Goal: Transaction & Acquisition: Purchase product/service

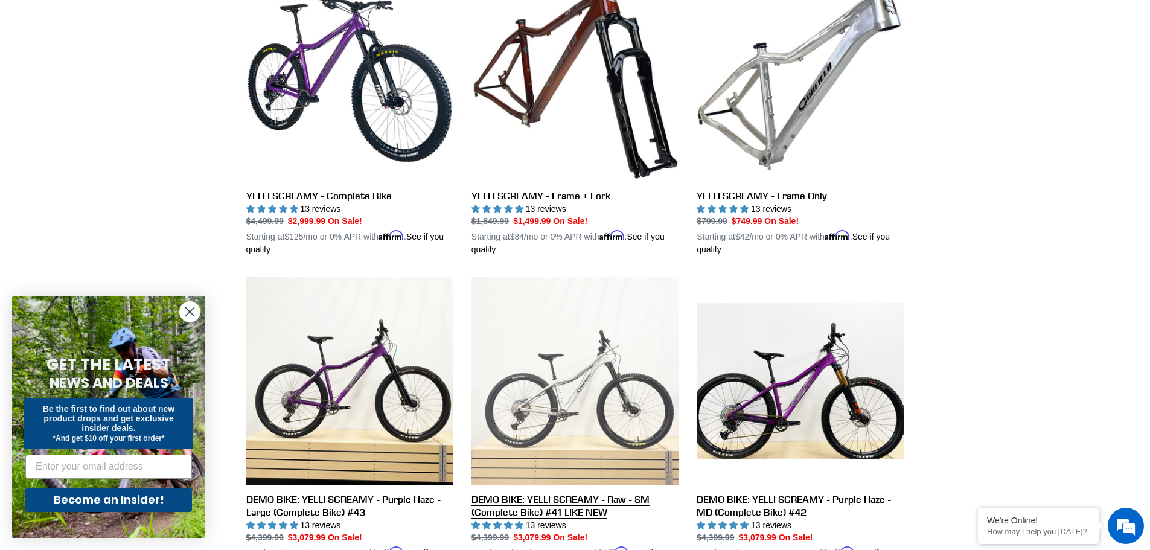
scroll to position [362, 0]
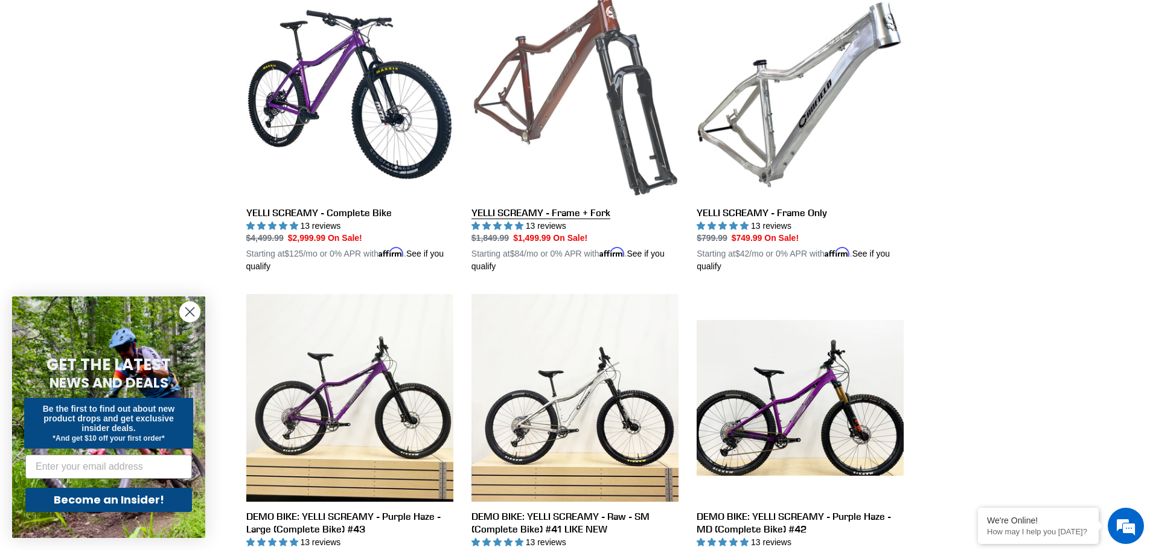
click at [594, 210] on link "YELLI SCREAMY - Frame + Fork" at bounding box center [574, 132] width 207 height 282
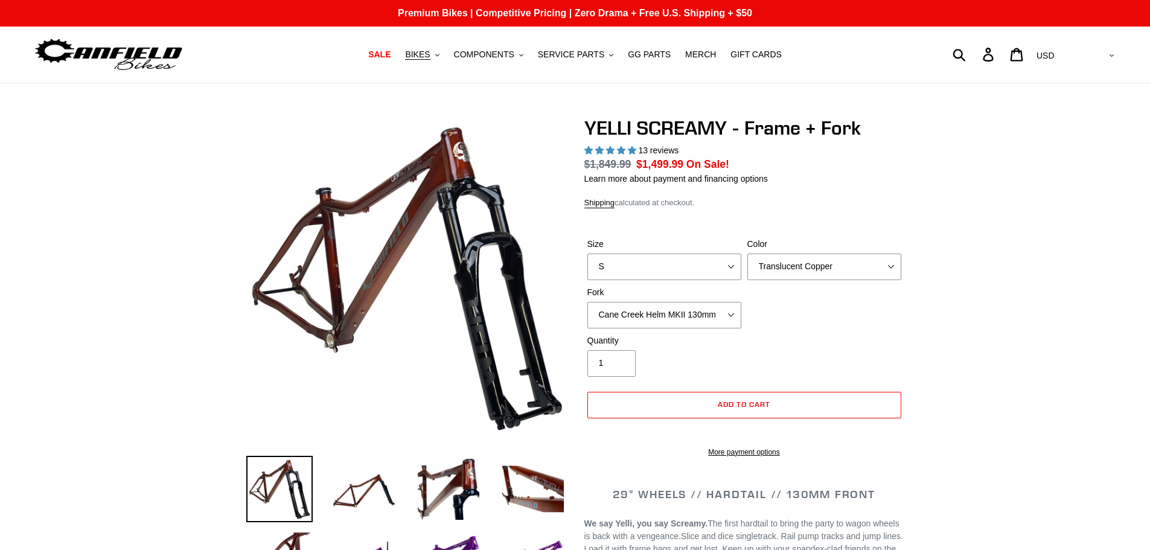
select select "highest-rating"
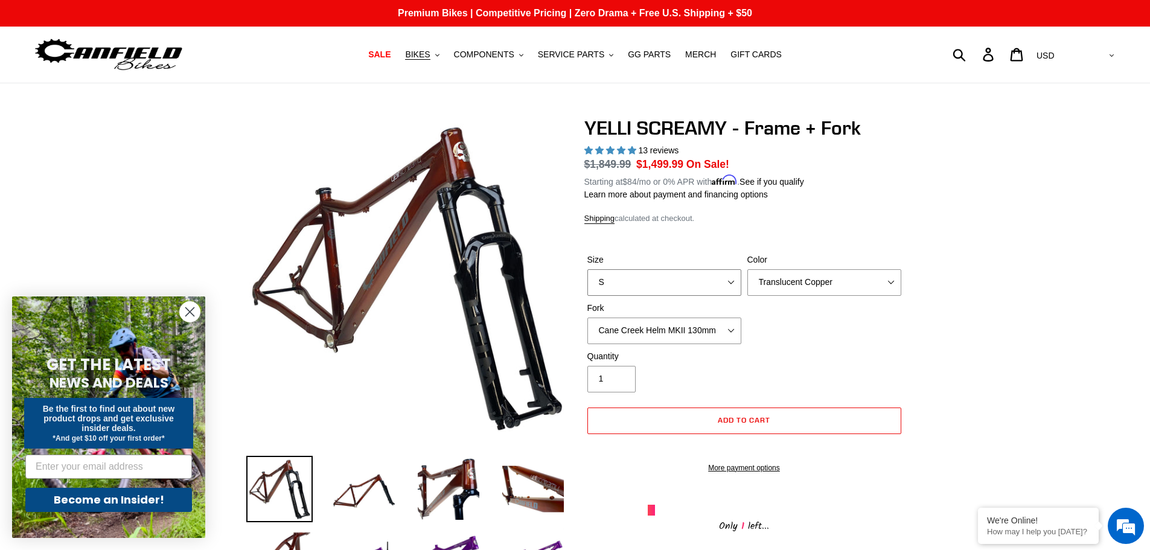
click at [736, 285] on select "S M L XL" at bounding box center [664, 282] width 154 height 27
select select "M"
click at [587, 269] on select "S M L XL" at bounding box center [664, 282] width 154 height 27
